Goal: Information Seeking & Learning: Learn about a topic

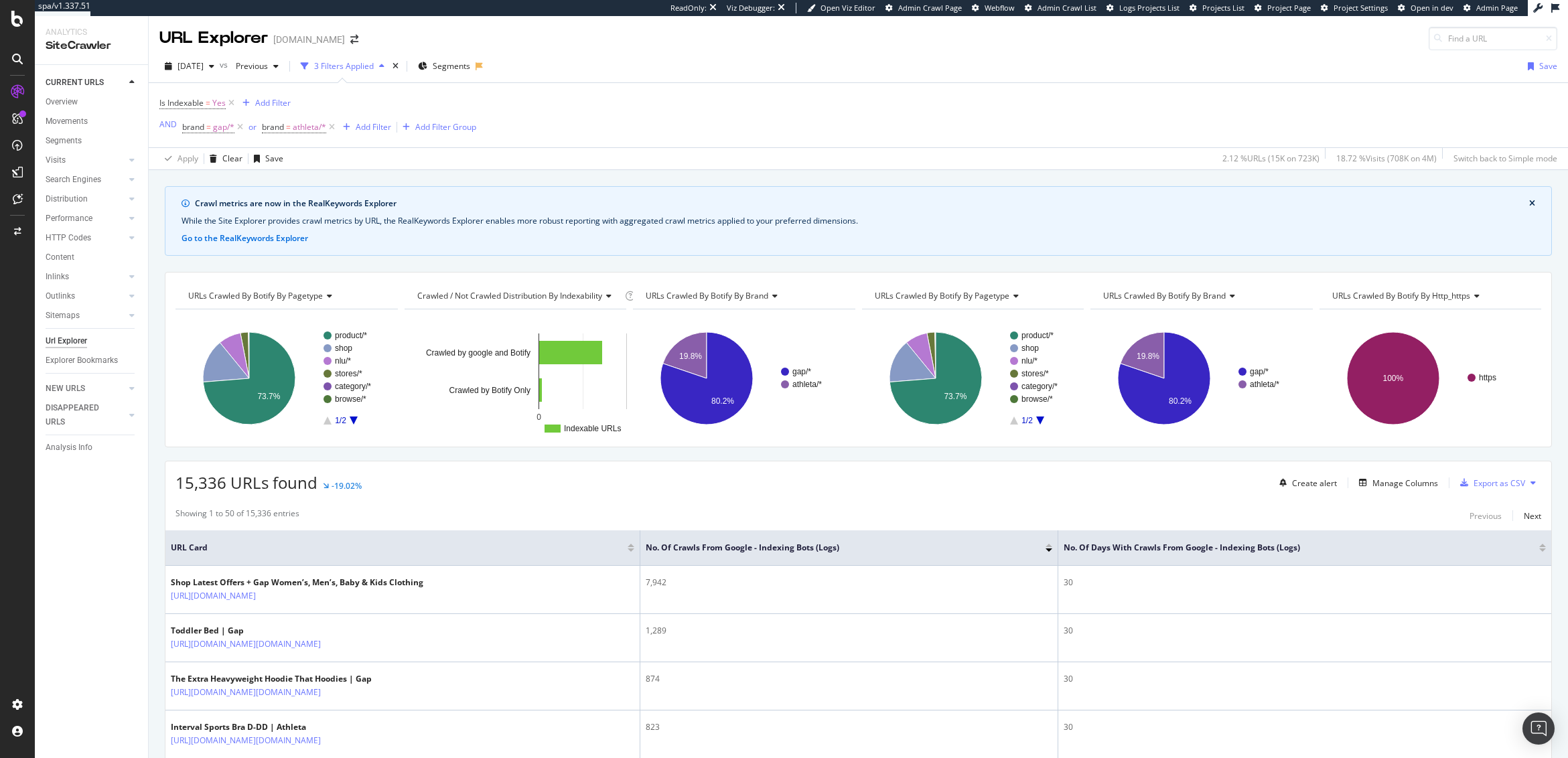
click at [109, 524] on div "CURRENT URLS Overview Movements Segments Visits Analysis Orphan URLs Search Eng…" at bounding box center [91, 411] width 113 height 693
click at [243, 238] on button "Go to the RealKeywords Explorer" at bounding box center [244, 239] width 127 height 12
